Goal: Navigation & Orientation: Find specific page/section

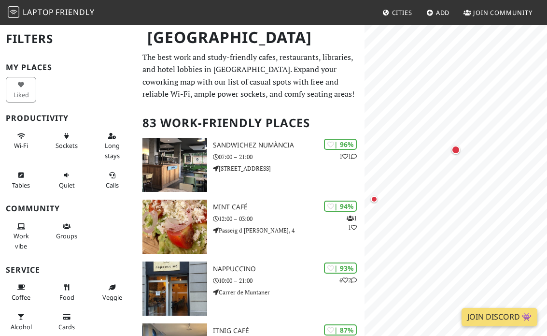
click at [456, 151] on div "Map marker" at bounding box center [456, 149] width 9 height 9
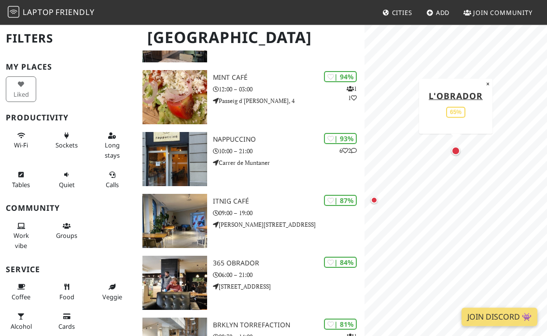
scroll to position [129, 0]
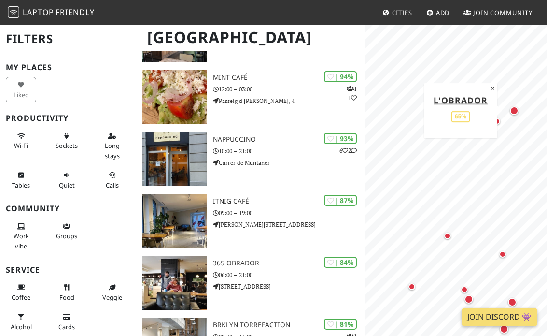
click at [497, 86] on button "×" at bounding box center [492, 88] width 9 height 11
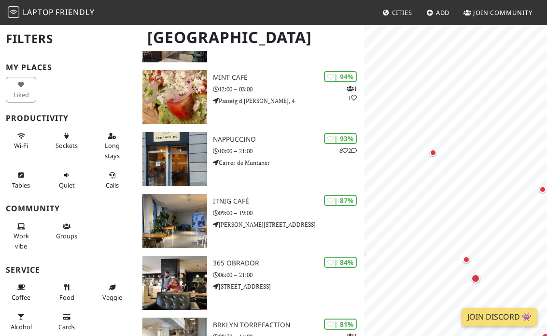
click at [436, 152] on div "Map marker" at bounding box center [433, 152] width 7 height 7
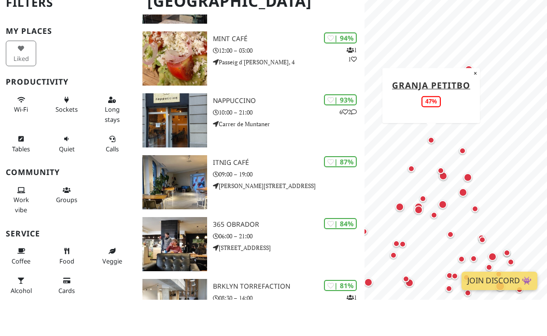
click at [471, 101] on div "Map marker" at bounding box center [469, 105] width 9 height 9
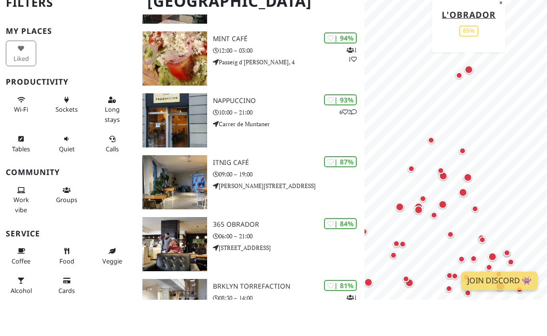
click at [475, 61] on div "65%" at bounding box center [468, 66] width 19 height 11
click at [483, 44] on link "L'Obrador" at bounding box center [469, 50] width 54 height 12
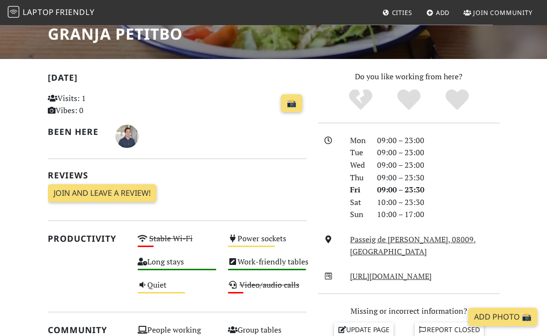
scroll to position [153, 0]
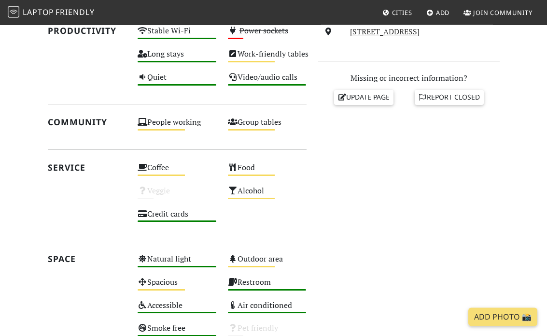
scroll to position [364, 0]
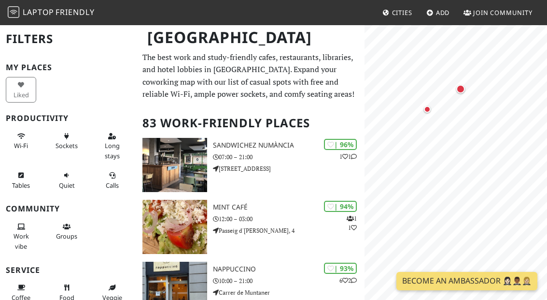
click at [430, 111] on div "Map marker" at bounding box center [427, 109] width 7 height 7
click at [416, 188] on div "Map marker" at bounding box center [412, 189] width 7 height 7
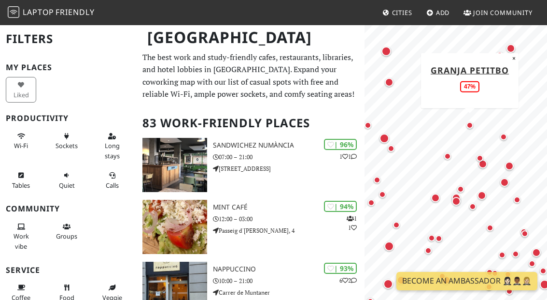
click at [454, 155] on div "Map marker" at bounding box center [447, 155] width 19 height 19
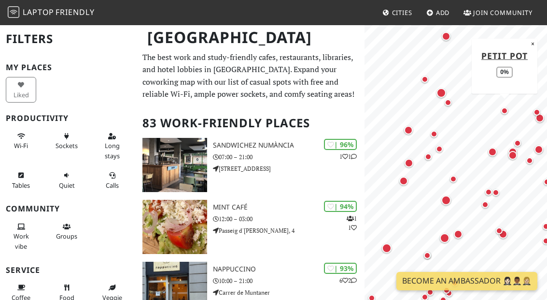
click at [443, 147] on div "Map marker" at bounding box center [439, 148] width 7 height 7
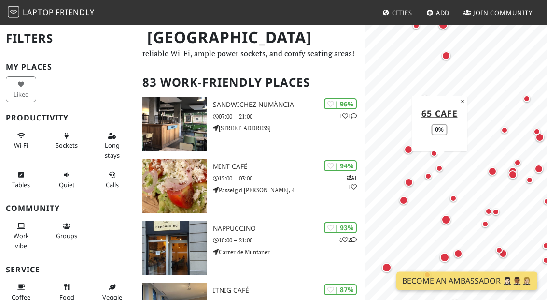
scroll to position [41, 0]
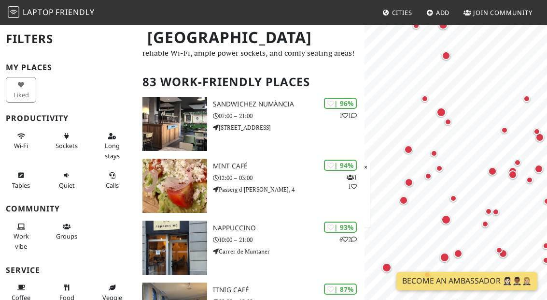
click at [290, 117] on p "07:00 – 21:00" at bounding box center [289, 115] width 152 height 9
